Goal: Obtain resource: Download file/media

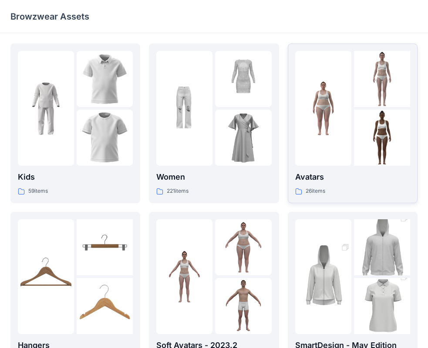
scroll to position [87, 0]
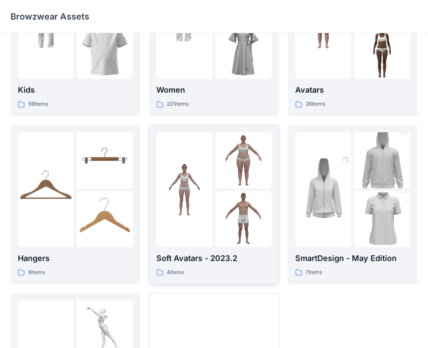
click at [208, 196] on img at bounding box center [184, 189] width 56 height 56
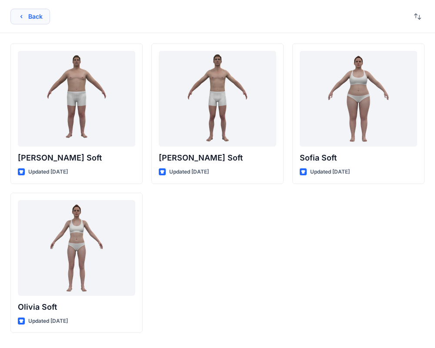
click at [18, 10] on button "Back" at bounding box center [30, 17] width 40 height 16
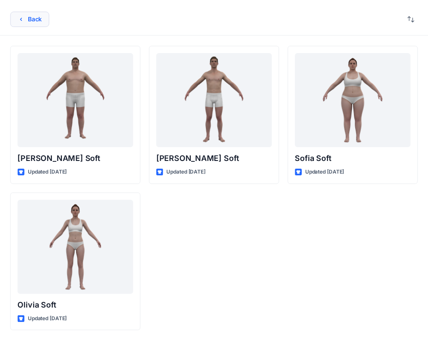
scroll to position [87, 0]
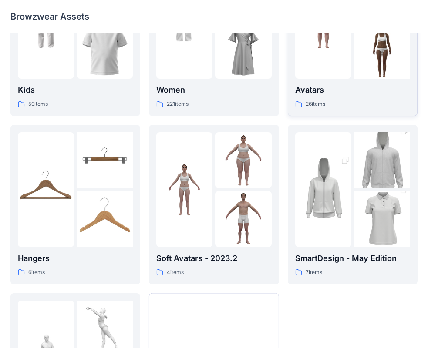
click at [340, 62] on div at bounding box center [323, 21] width 56 height 115
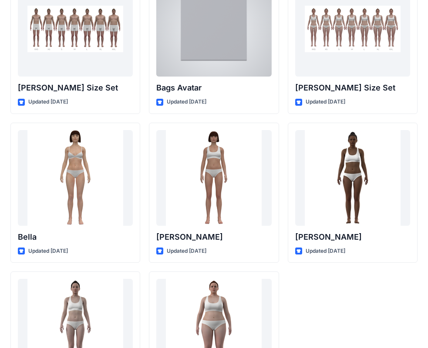
scroll to position [1008, 0]
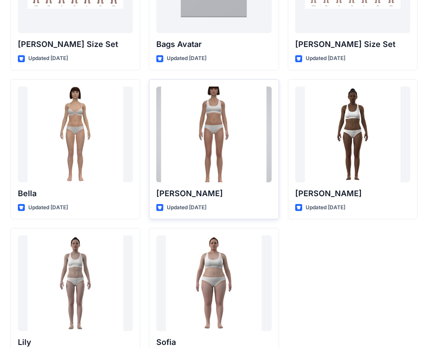
click at [231, 148] on div at bounding box center [213, 135] width 115 height 96
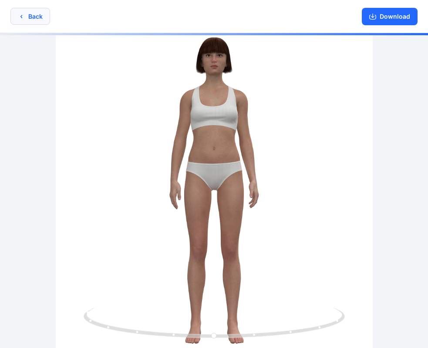
click at [24, 13] on icon "button" at bounding box center [21, 16] width 7 height 7
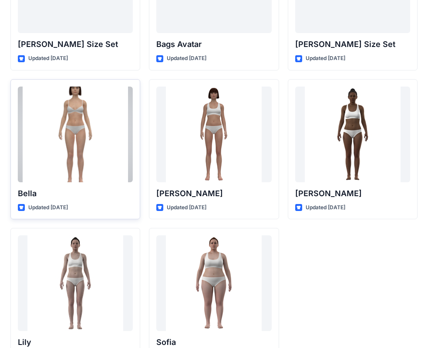
scroll to position [1039, 0]
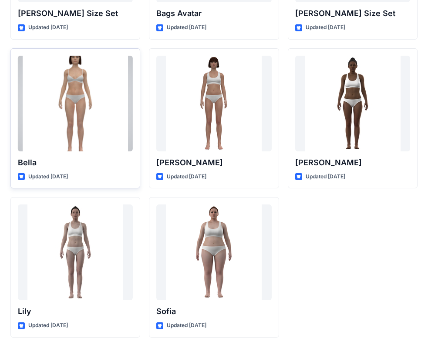
click at [88, 148] on div at bounding box center [75, 104] width 115 height 96
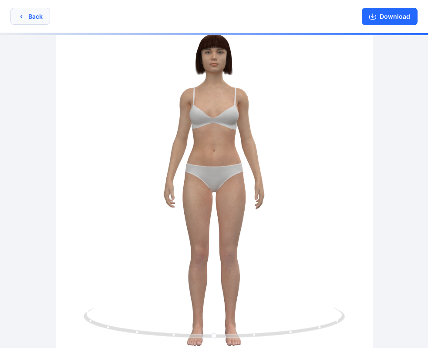
click at [30, 12] on button "Back" at bounding box center [30, 16] width 40 height 17
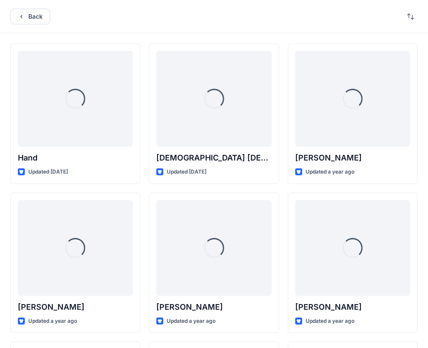
scroll to position [1039, 0]
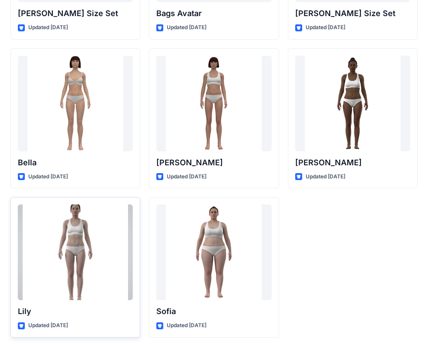
click at [86, 240] on div at bounding box center [75, 253] width 115 height 96
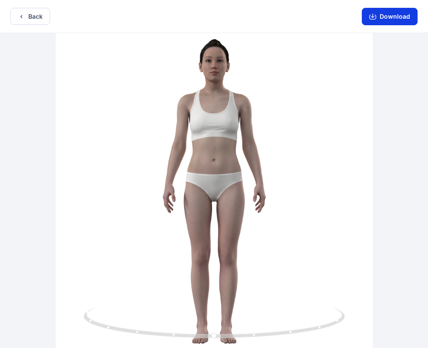
click at [386, 20] on button "Download" at bounding box center [390, 16] width 56 height 17
click at [272, 80] on div at bounding box center [214, 191] width 428 height 317
drag, startPoint x: 225, startPoint y: 99, endPoint x: 487, endPoint y: 106, distance: 262.0
click at [428, 106] on html "Back Download Version History" at bounding box center [214, 175] width 428 height 350
click at [34, 18] on button "Back" at bounding box center [30, 16] width 40 height 17
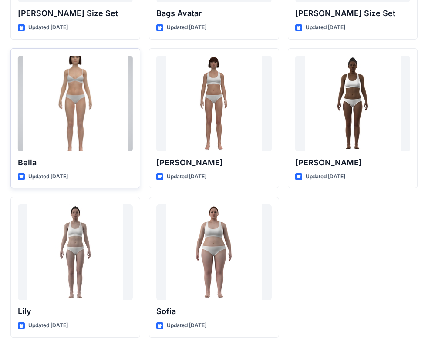
scroll to position [952, 0]
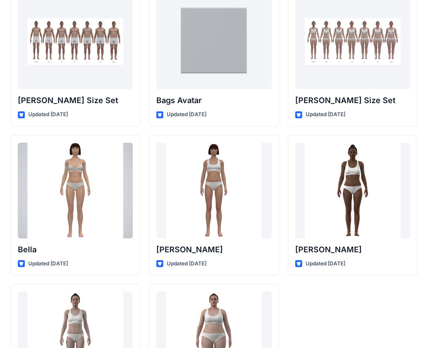
click at [61, 168] on div at bounding box center [75, 191] width 115 height 96
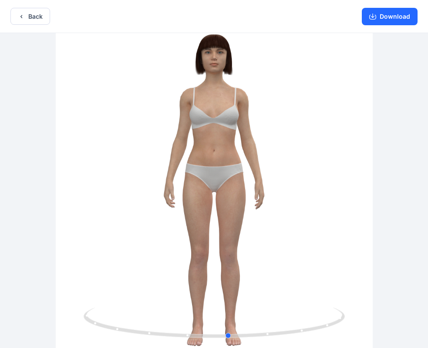
drag, startPoint x: 211, startPoint y: 241, endPoint x: -34, endPoint y: 258, distance: 245.2
click at [0, 258] on html "Back Download Version History" at bounding box center [214, 175] width 428 height 350
click at [393, 16] on button "Download" at bounding box center [390, 16] width 56 height 17
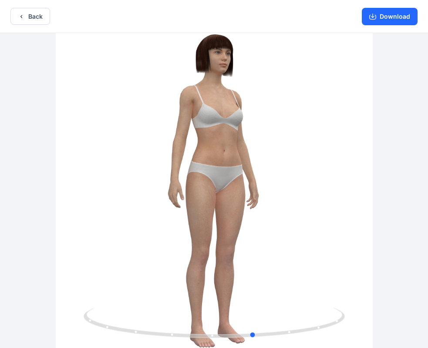
drag, startPoint x: 404, startPoint y: 196, endPoint x: 444, endPoint y: 185, distance: 41.4
click at [428, 185] on html "Back Download Version History" at bounding box center [214, 175] width 428 height 350
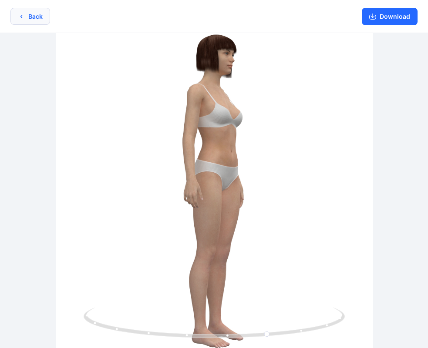
click at [22, 10] on button "Back" at bounding box center [30, 16] width 40 height 17
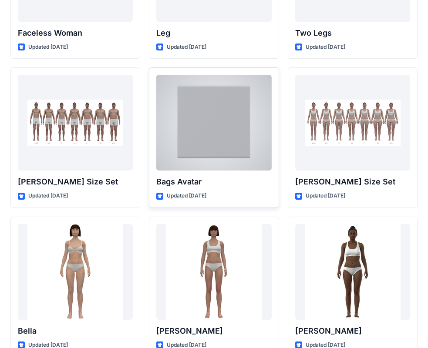
scroll to position [1039, 0]
